Goal: Navigation & Orientation: Understand site structure

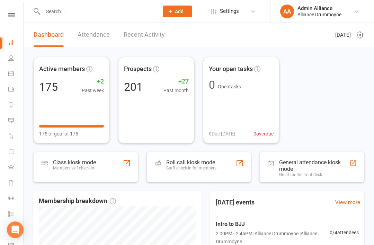
click at [10, 149] on icon at bounding box center [11, 151] width 6 height 6
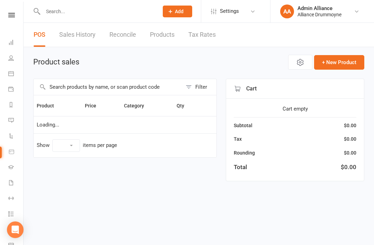
select select "10"
click at [17, 116] on link "Messages" at bounding box center [16, 121] width 16 height 16
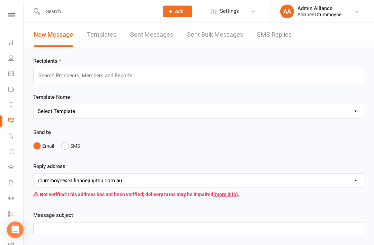
click at [13, 43] on icon at bounding box center [11, 42] width 6 height 6
